Goal: Browse casually: Explore the website without a specific task or goal

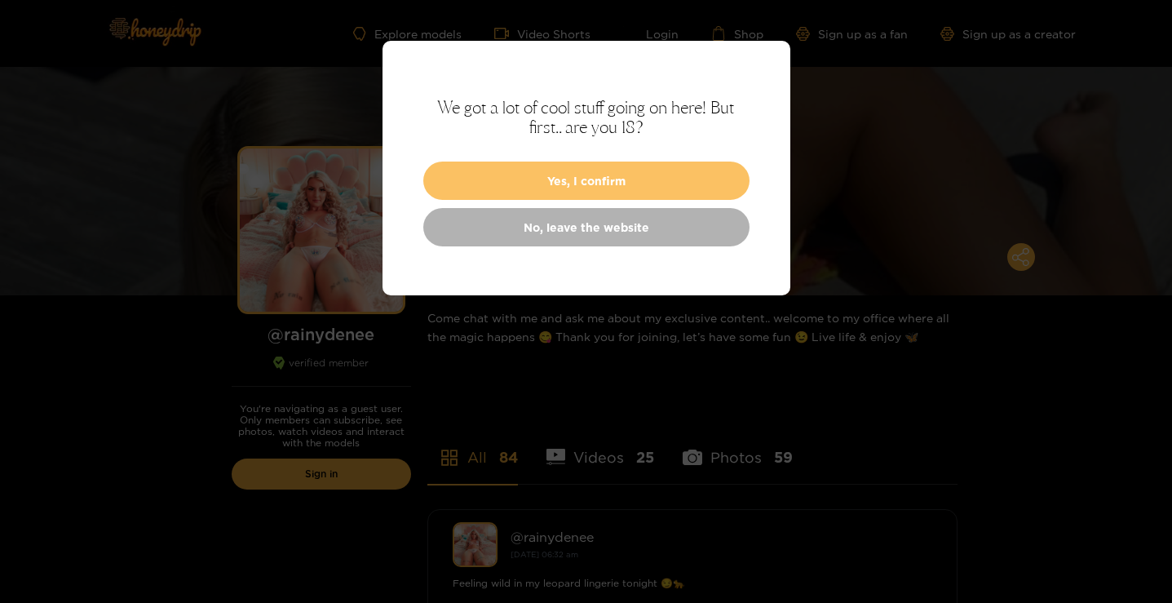
click at [634, 176] on button "Yes, I confirm" at bounding box center [586, 181] width 326 height 38
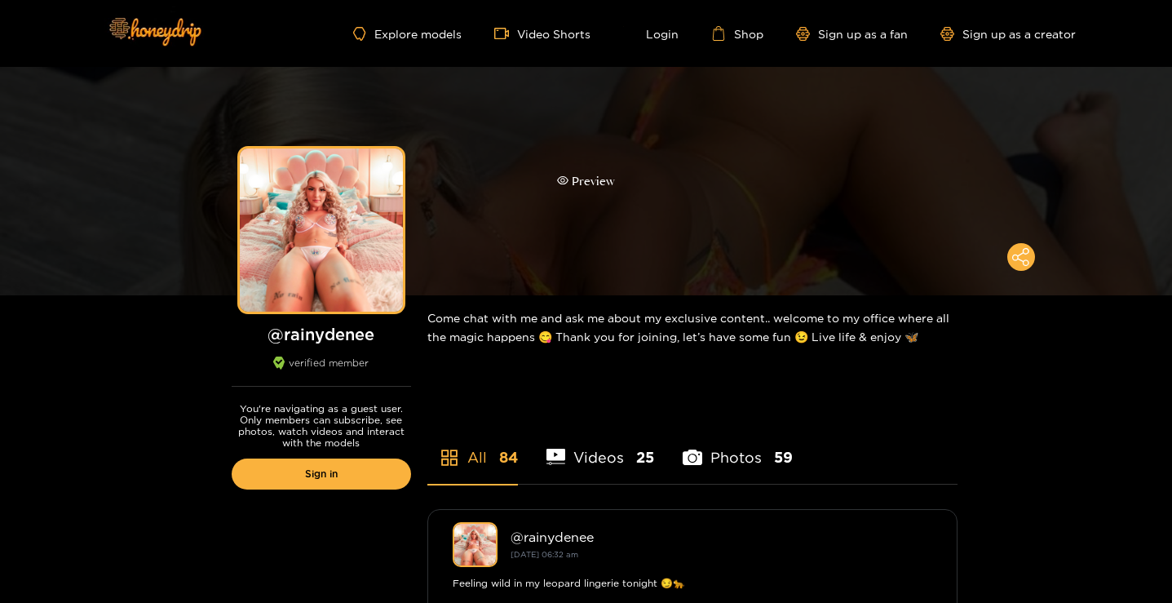
click at [588, 170] on div "Preview" at bounding box center [586, 181] width 1172 height 228
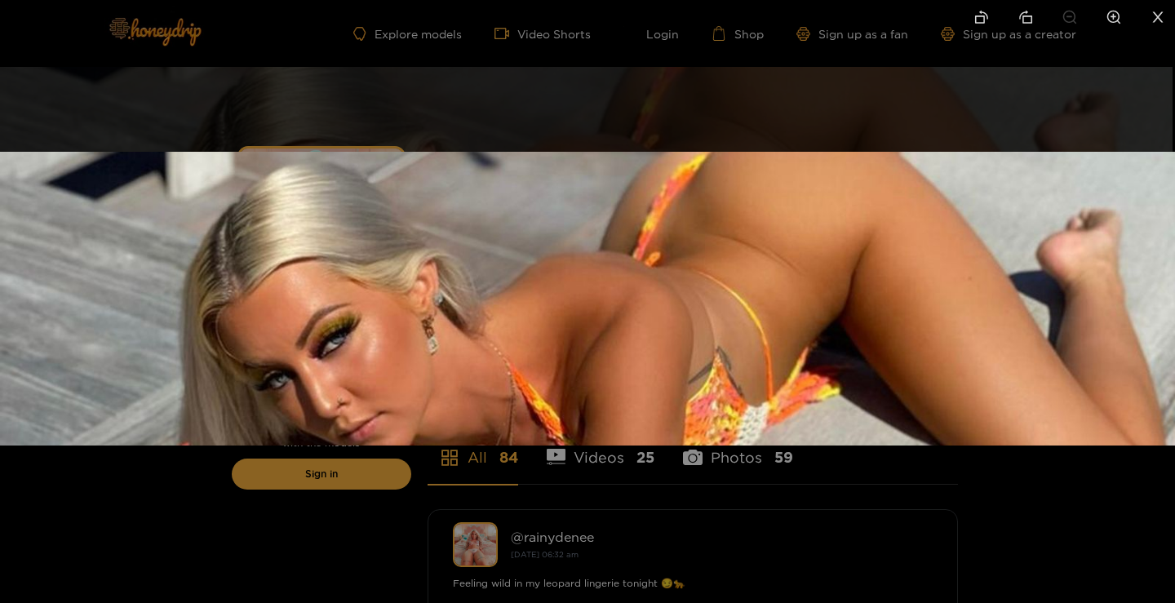
drag, startPoint x: 918, startPoint y: 513, endPoint x: 917, endPoint y: 498, distance: 15.5
click at [918, 512] on div at bounding box center [587, 301] width 1175 height 603
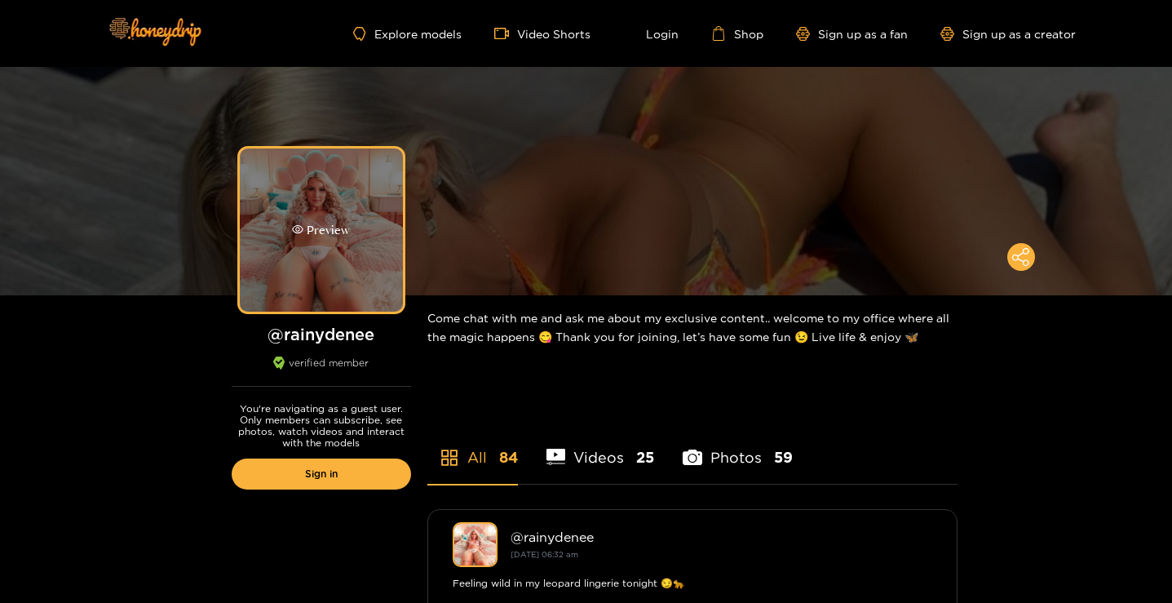
click at [387, 203] on div "Preview" at bounding box center [321, 229] width 163 height 163
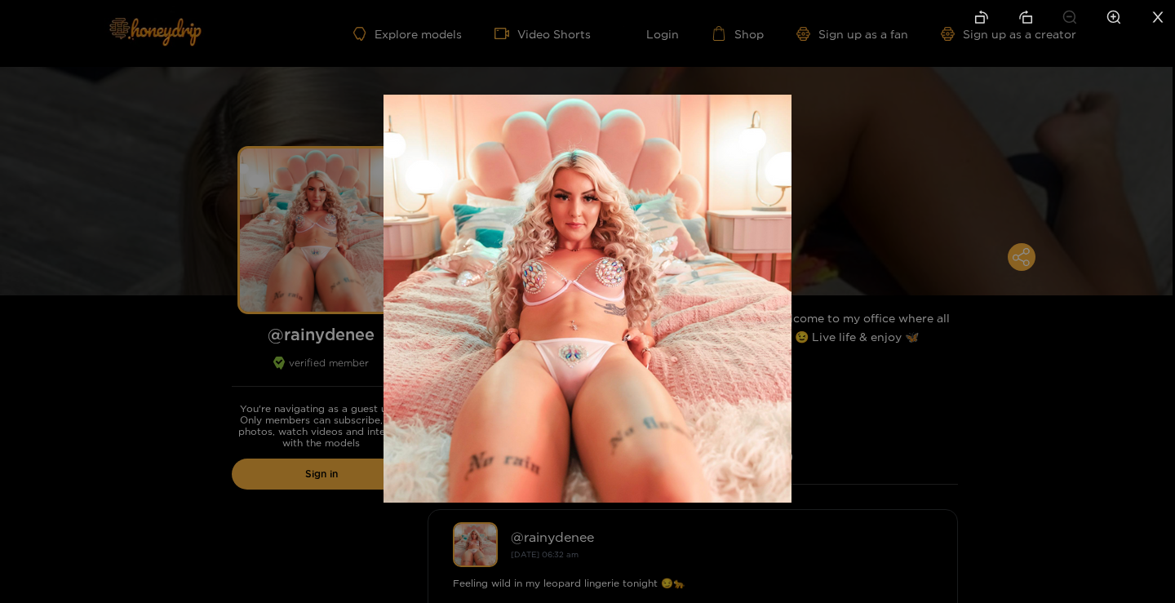
click at [929, 401] on div at bounding box center [587, 301] width 1175 height 603
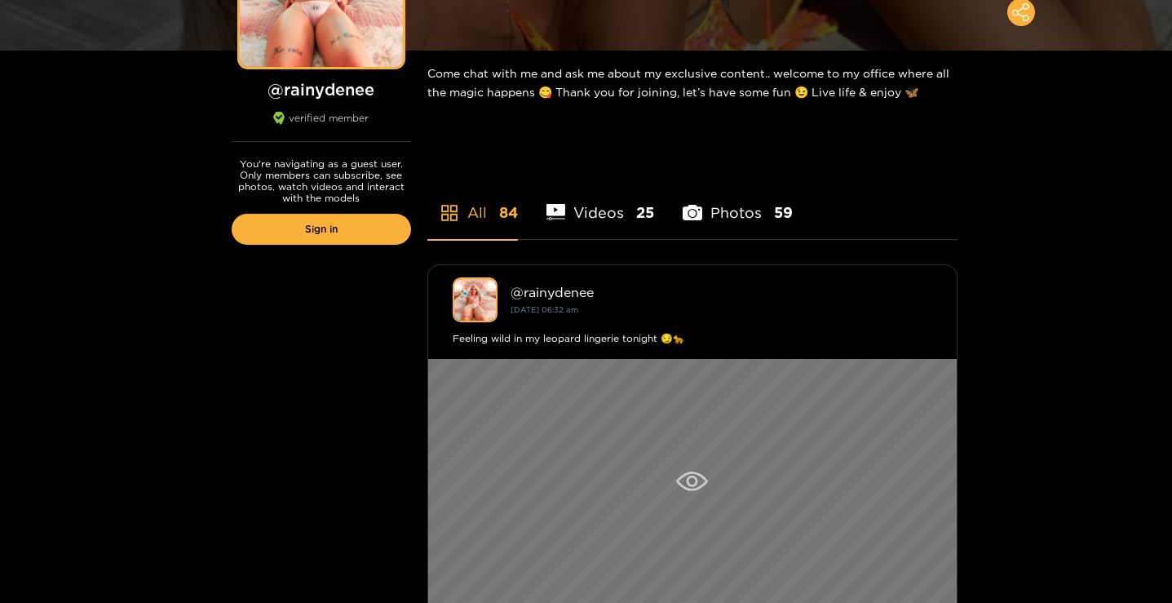
scroll to position [326, 0]
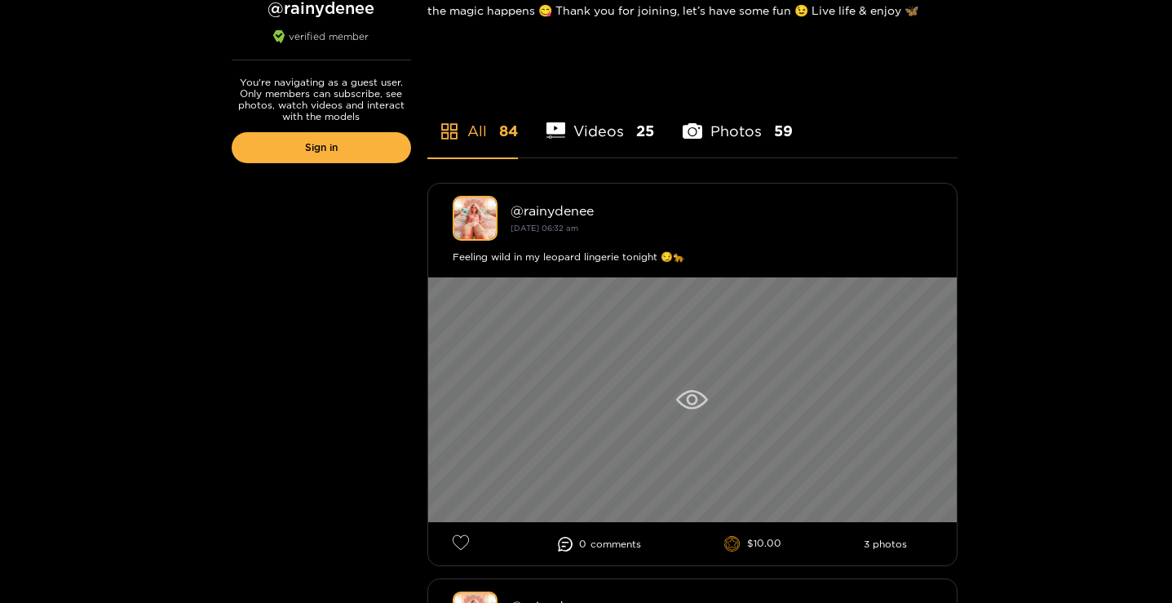
click at [718, 384] on div at bounding box center [692, 399] width 529 height 245
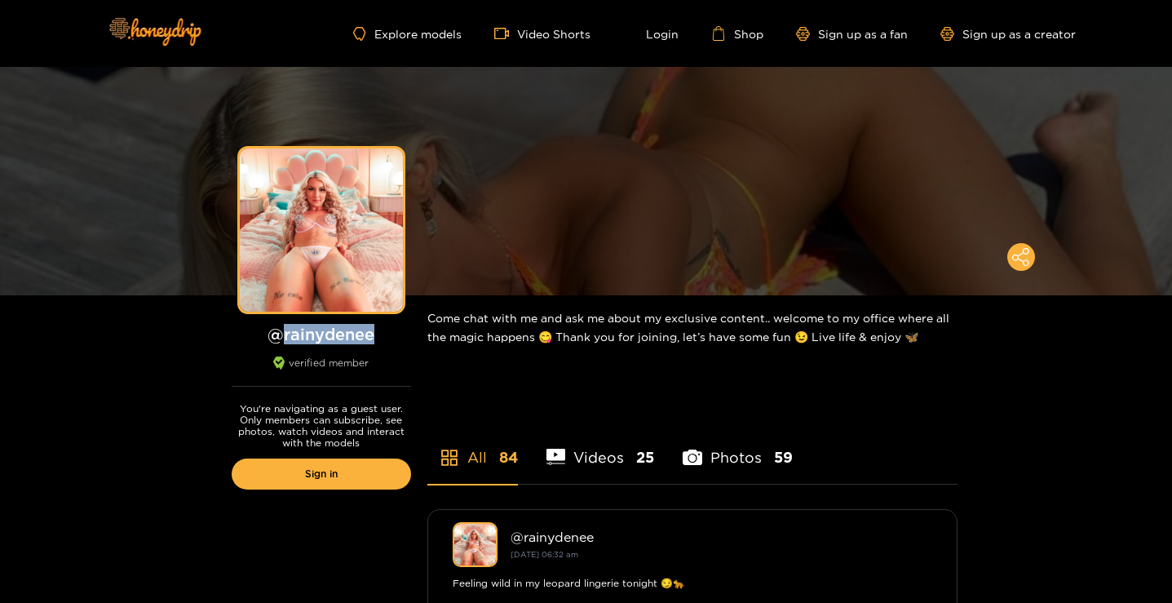
drag, startPoint x: 382, startPoint y: 325, endPoint x: 286, endPoint y: 332, distance: 95.7
click at [286, 332] on h1 "@ rainydenee" at bounding box center [321, 334] width 179 height 20
copy h1 "rainydenee"
